Goal: Information Seeking & Learning: Learn about a topic

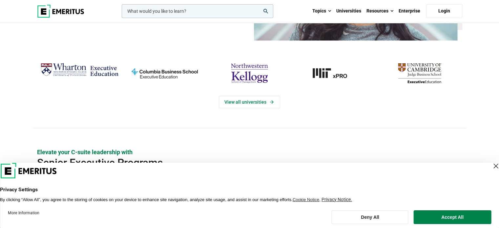
scroll to position [131, 0]
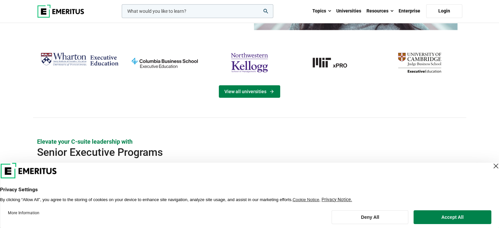
click at [231, 86] on link "View all universities" at bounding box center [249, 91] width 61 height 12
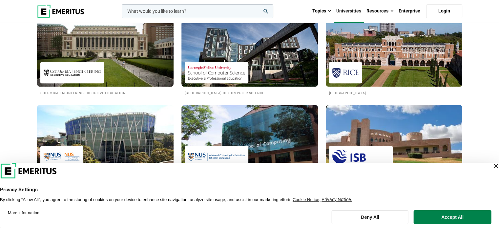
scroll to position [623, 0]
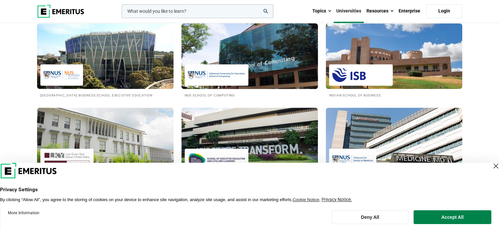
click at [215, 51] on img at bounding box center [250, 56] width 150 height 72
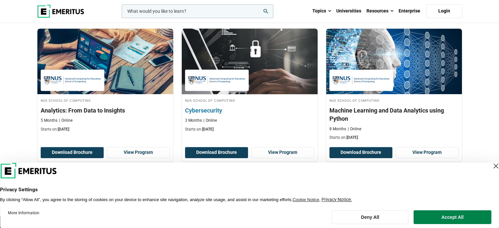
scroll to position [459, 0]
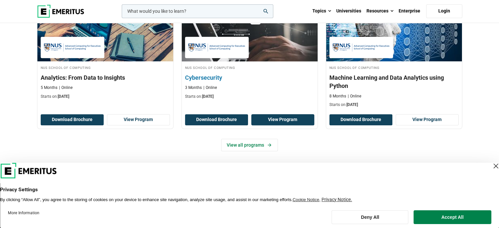
click at [264, 119] on link "View Program" at bounding box center [282, 119] width 63 height 11
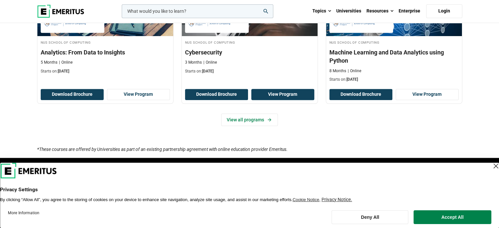
scroll to position [492, 0]
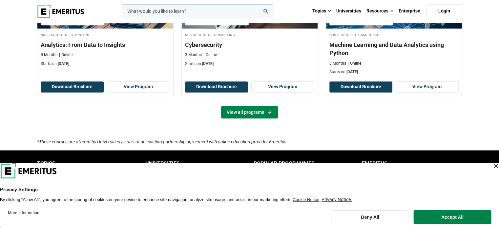
click at [238, 112] on link "View all programs" at bounding box center [249, 112] width 57 height 12
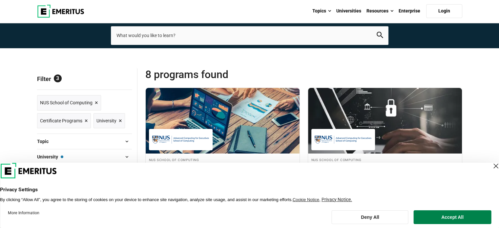
scroll to position [66, 0]
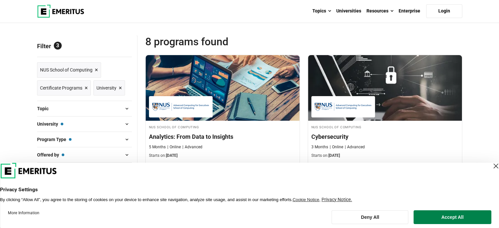
click at [124, 134] on span at bounding box center [127, 139] width 10 height 10
click at [126, 139] on span at bounding box center [127, 139] width 10 height 10
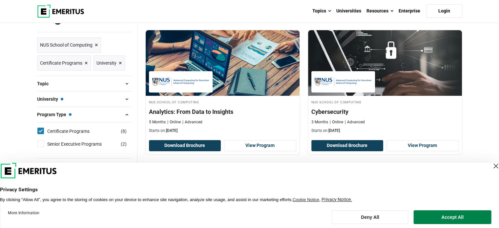
scroll to position [131, 0]
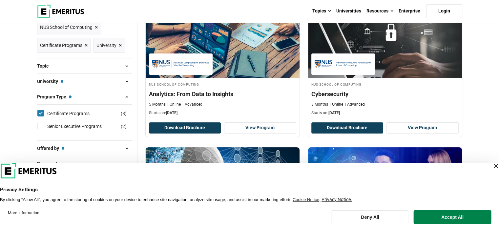
scroll to position [33, 0]
